Goal: Check status: Check status

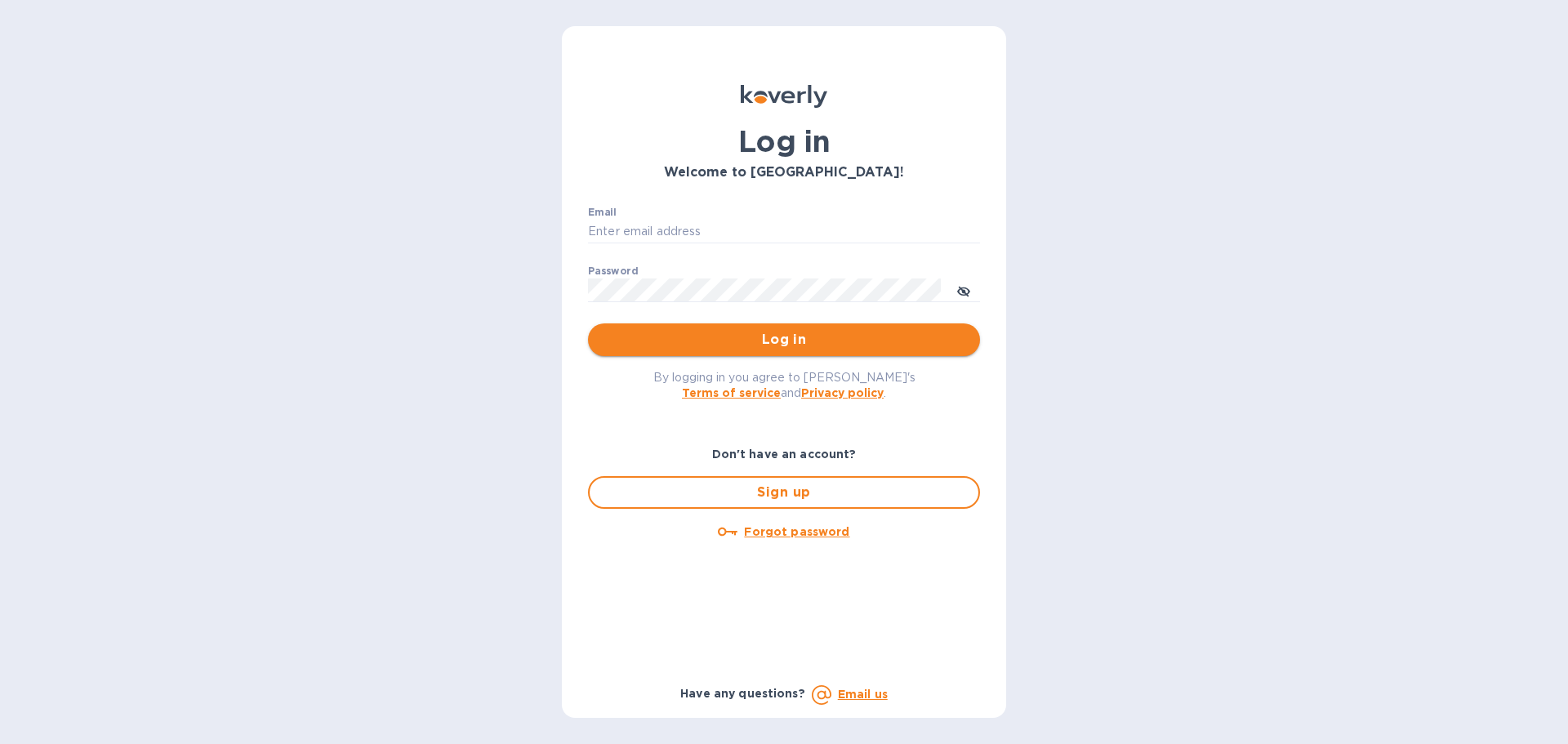
type input "[EMAIL_ADDRESS][DOMAIN_NAME]"
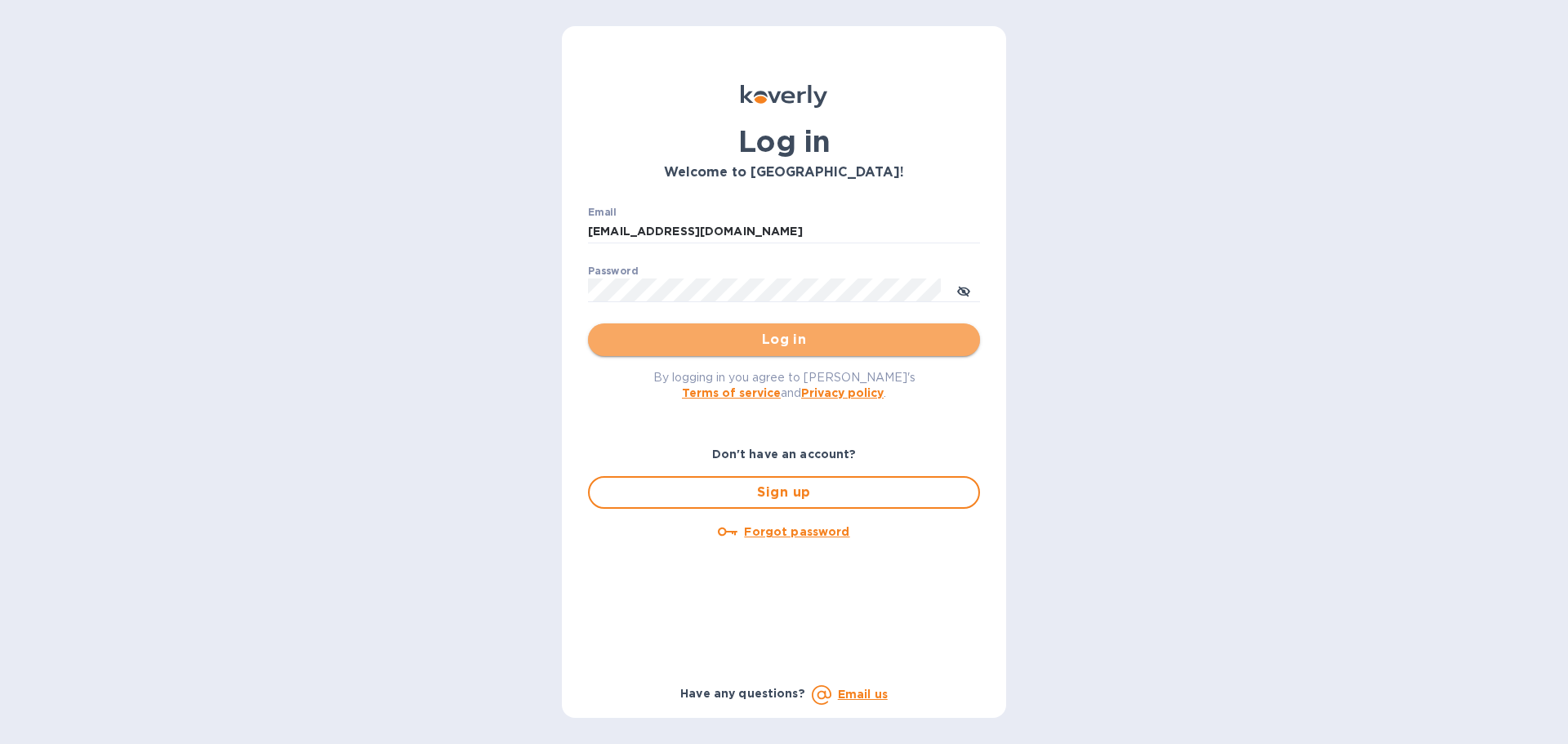
click at [712, 338] on span "Log in" at bounding box center [784, 340] width 366 height 19
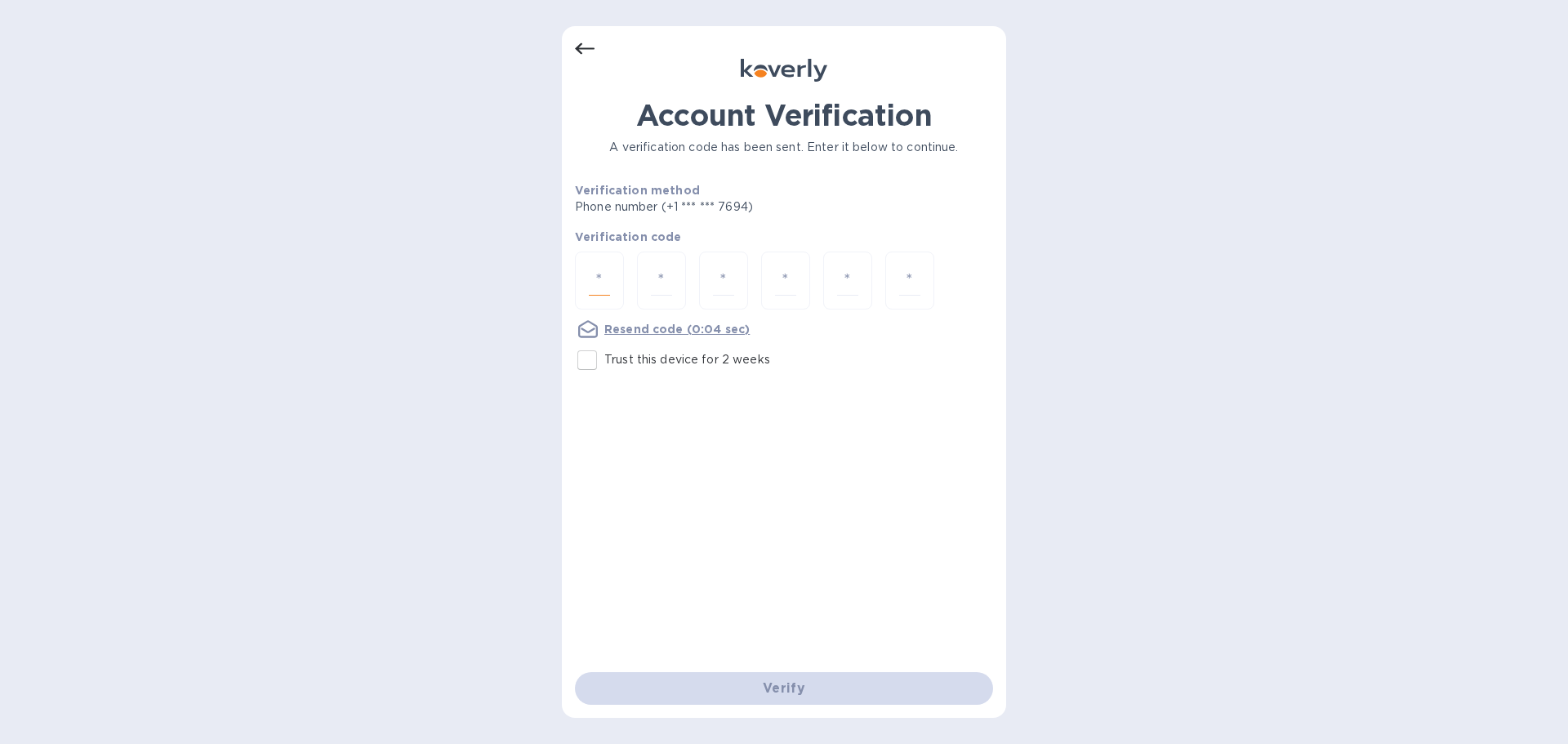
click at [604, 286] on input "number" at bounding box center [599, 280] width 21 height 30
click at [585, 359] on input "Trust this device for 2 weeks" at bounding box center [588, 360] width 35 height 35
checkbox input "true"
click at [598, 287] on input "number" at bounding box center [599, 280] width 21 height 30
type input "1"
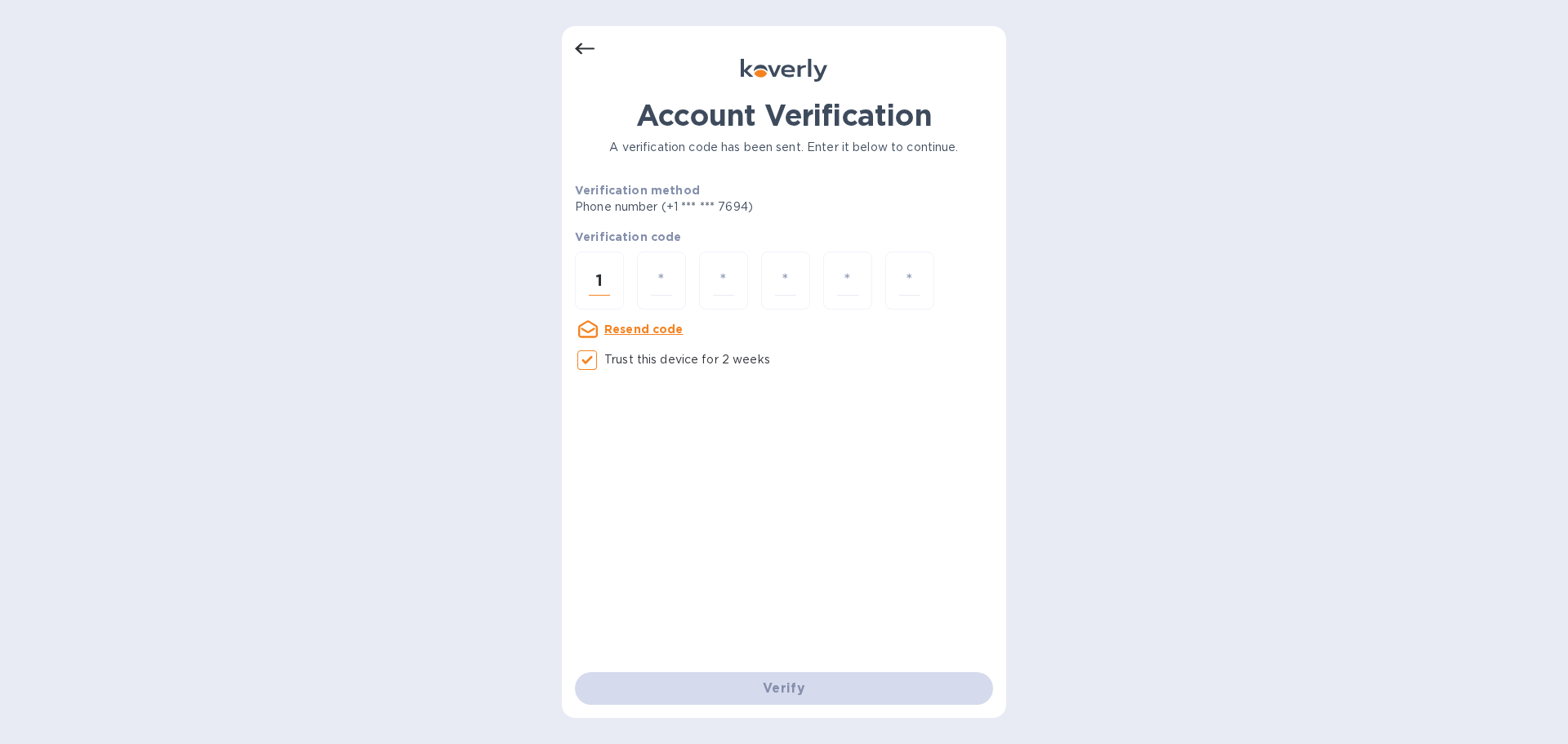
type input "0"
type input "5"
type input "6"
type input "0"
type input "4"
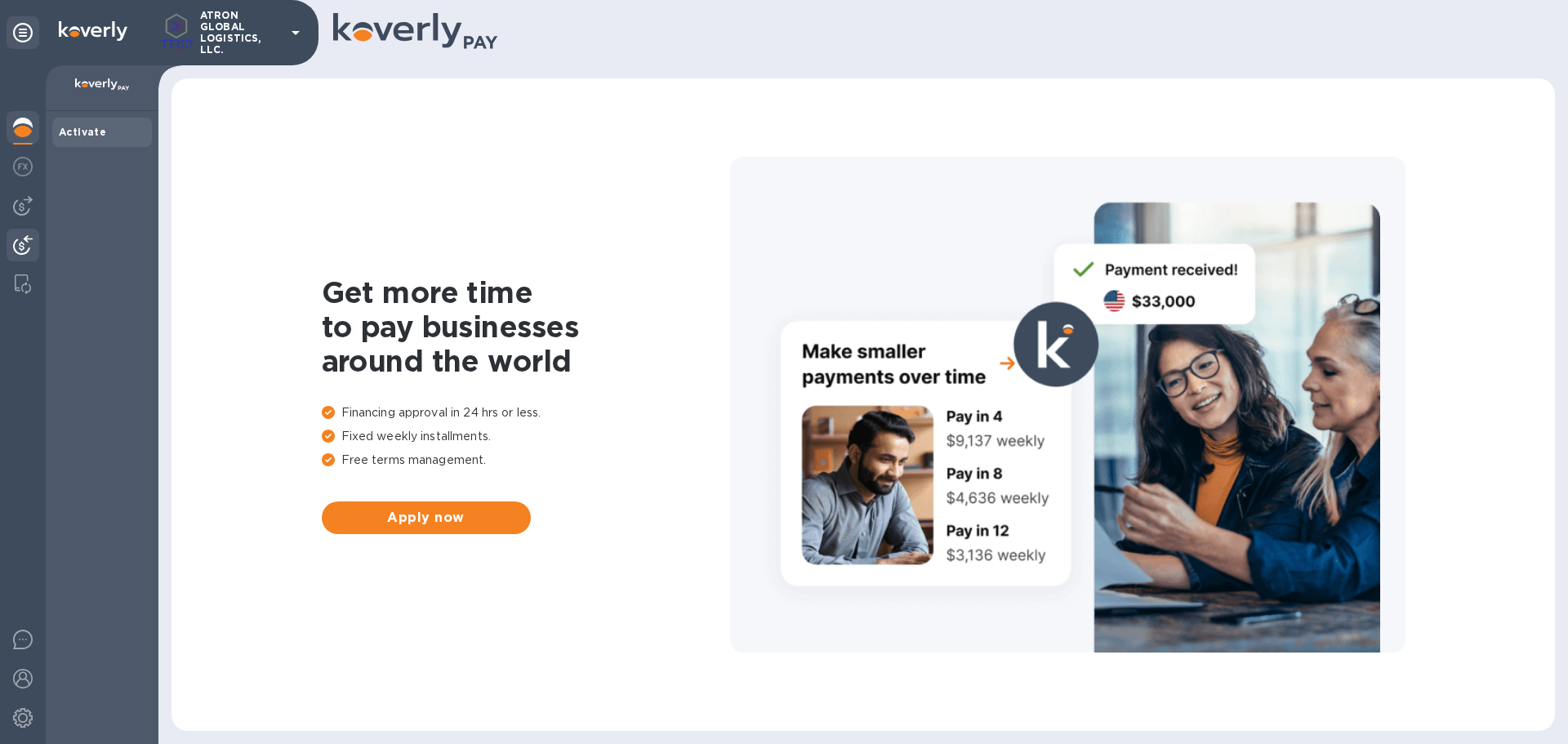
click at [18, 249] on img at bounding box center [23, 245] width 19 height 19
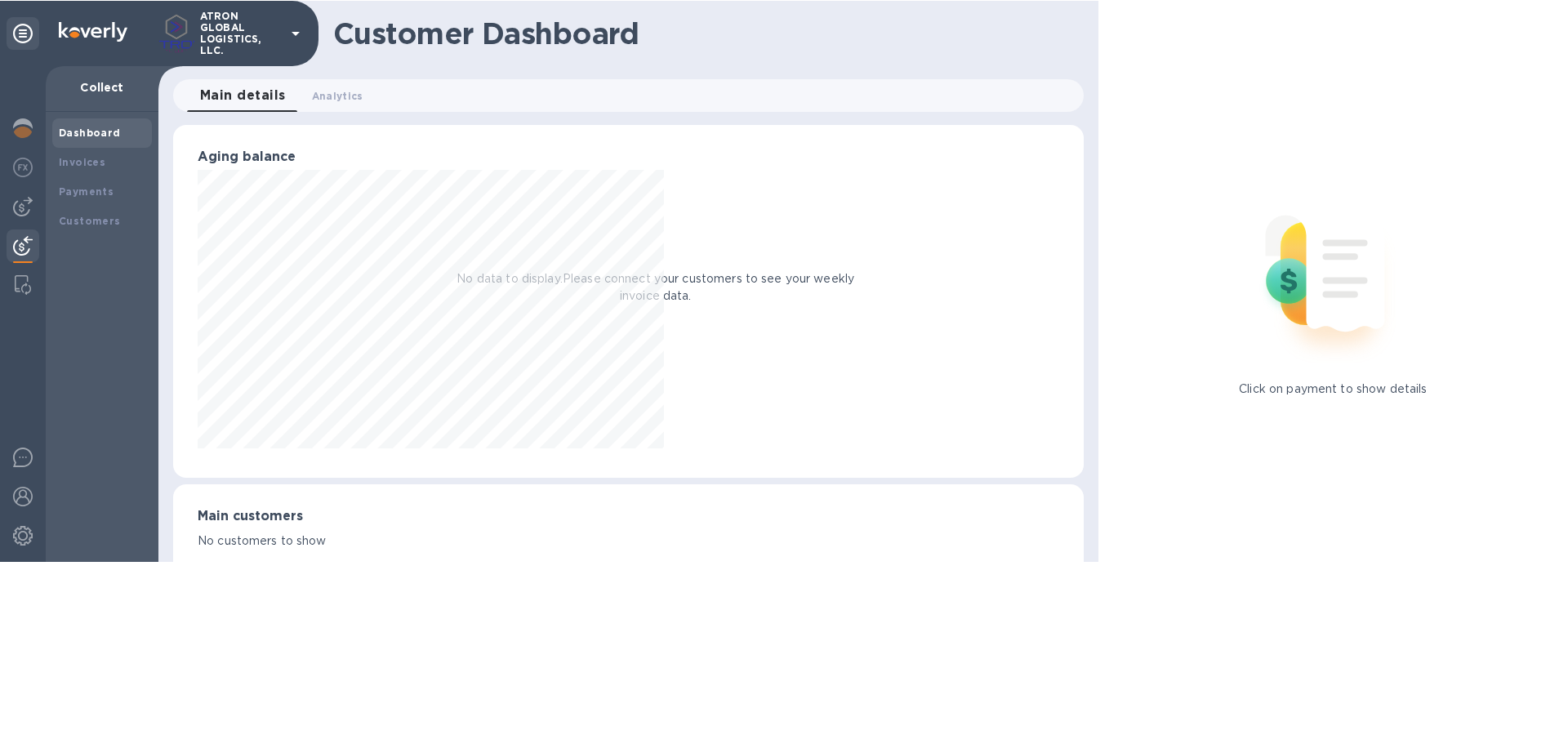
scroll to position [353, 910]
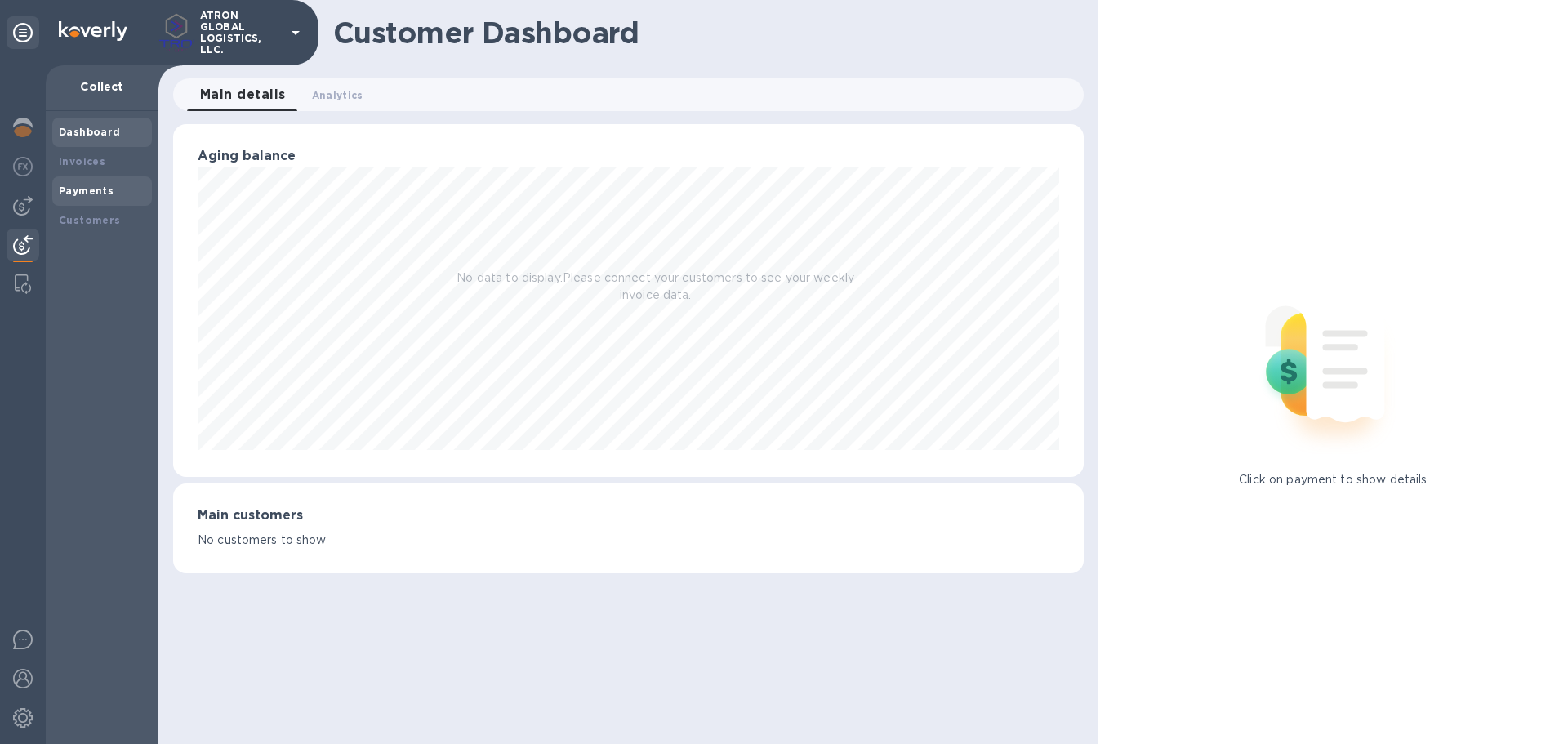
click at [88, 186] on b "Payments" at bounding box center [86, 190] width 55 height 13
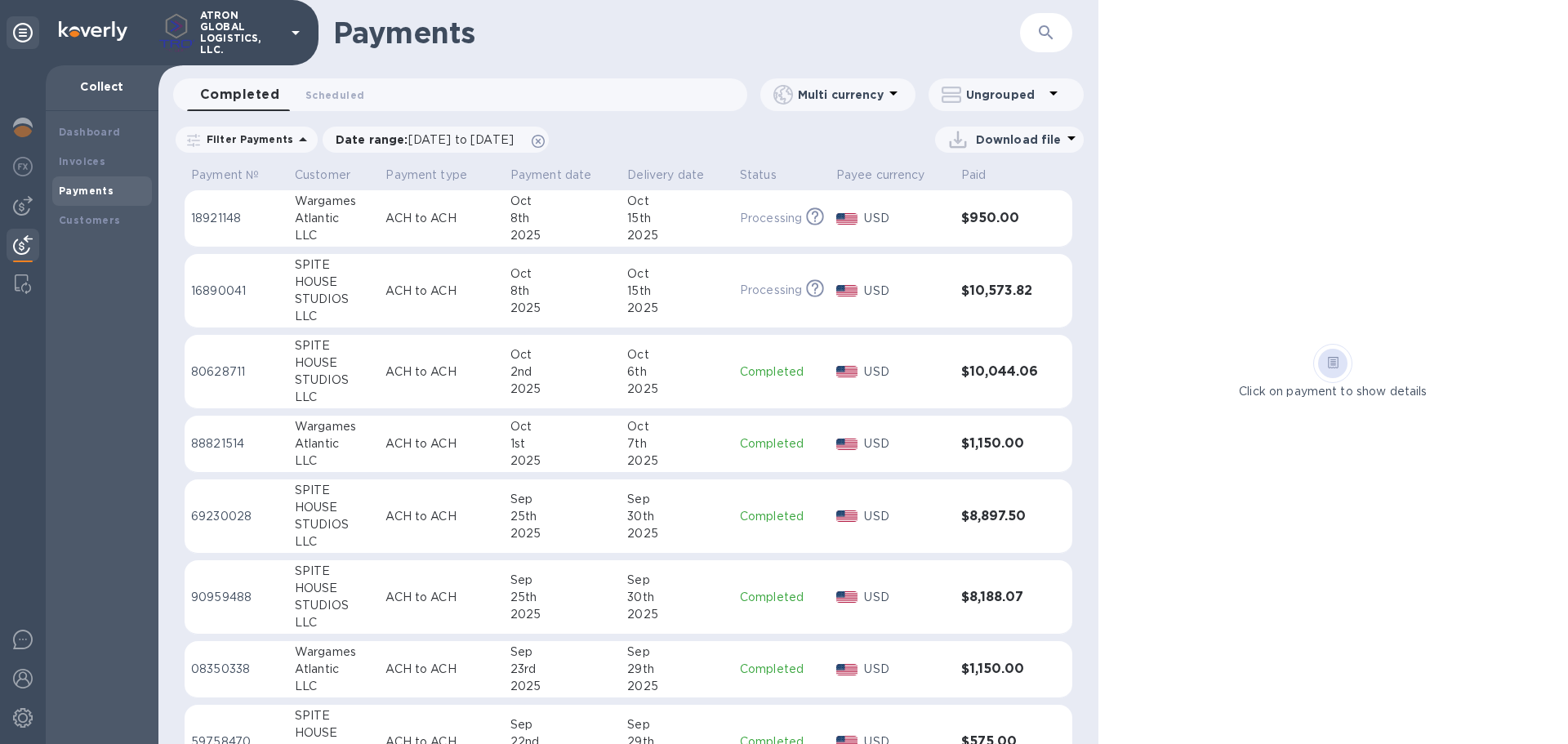
click at [740, 274] on td "Processing This payment is under compliance review, which may take up to 3 busi…" at bounding box center [782, 290] width 96 height 74
